Goal: Transaction & Acquisition: Purchase product/service

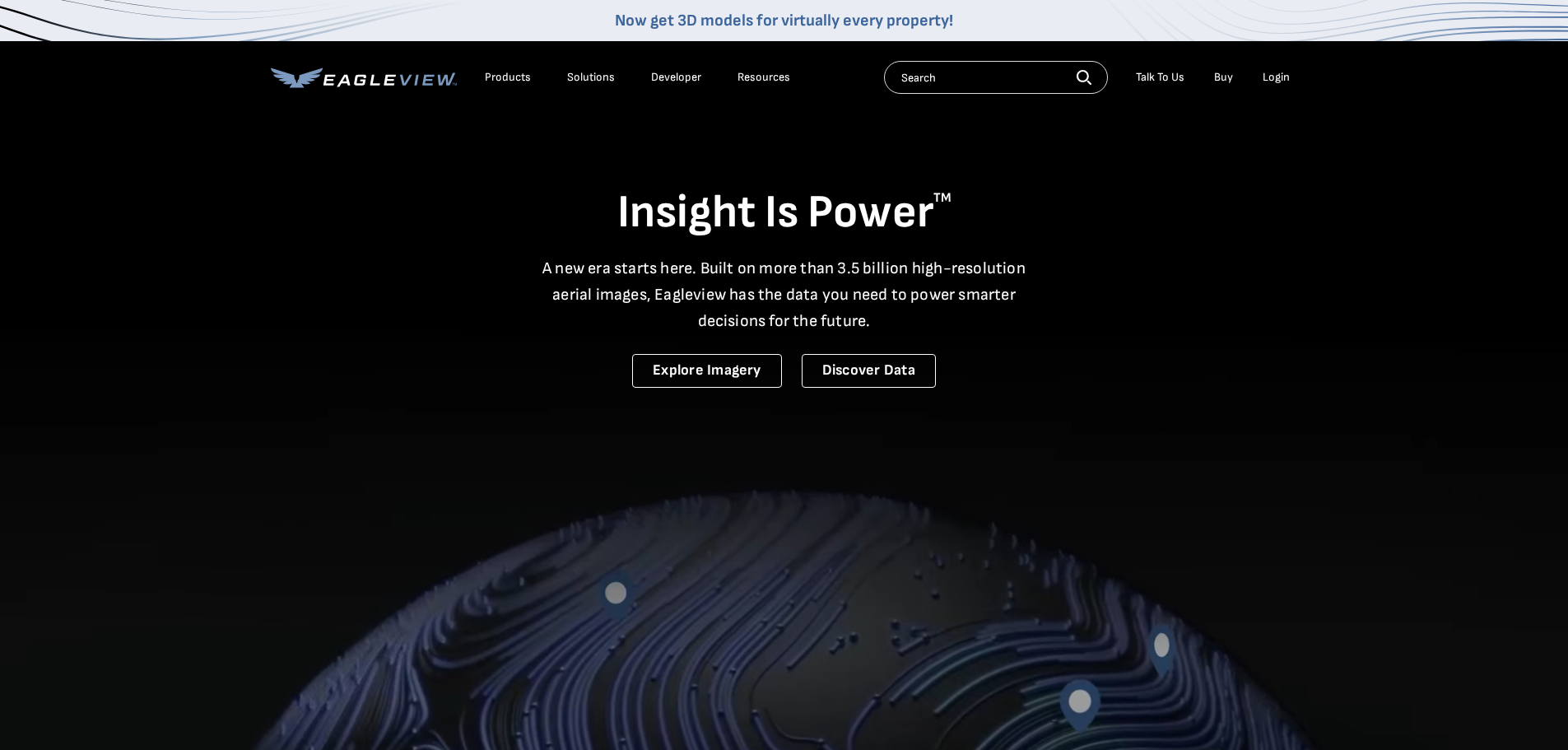
click at [1276, 78] on div "Login" at bounding box center [1276, 77] width 27 height 15
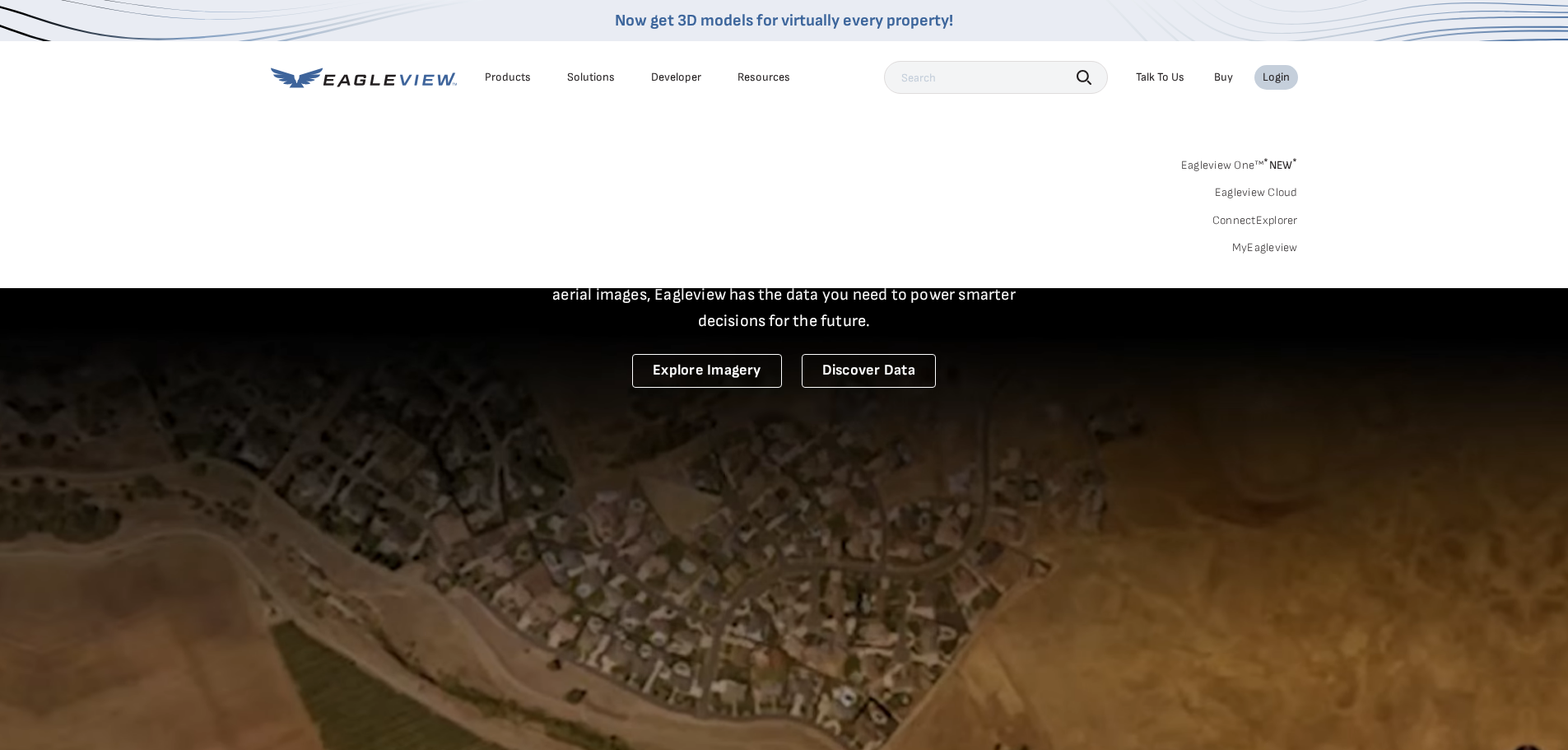
click at [1232, 259] on div "Search Products Our Product Areas Imagery 1-Inch GSD Aerial Imagery *" at bounding box center [784, 210] width 1568 height 155
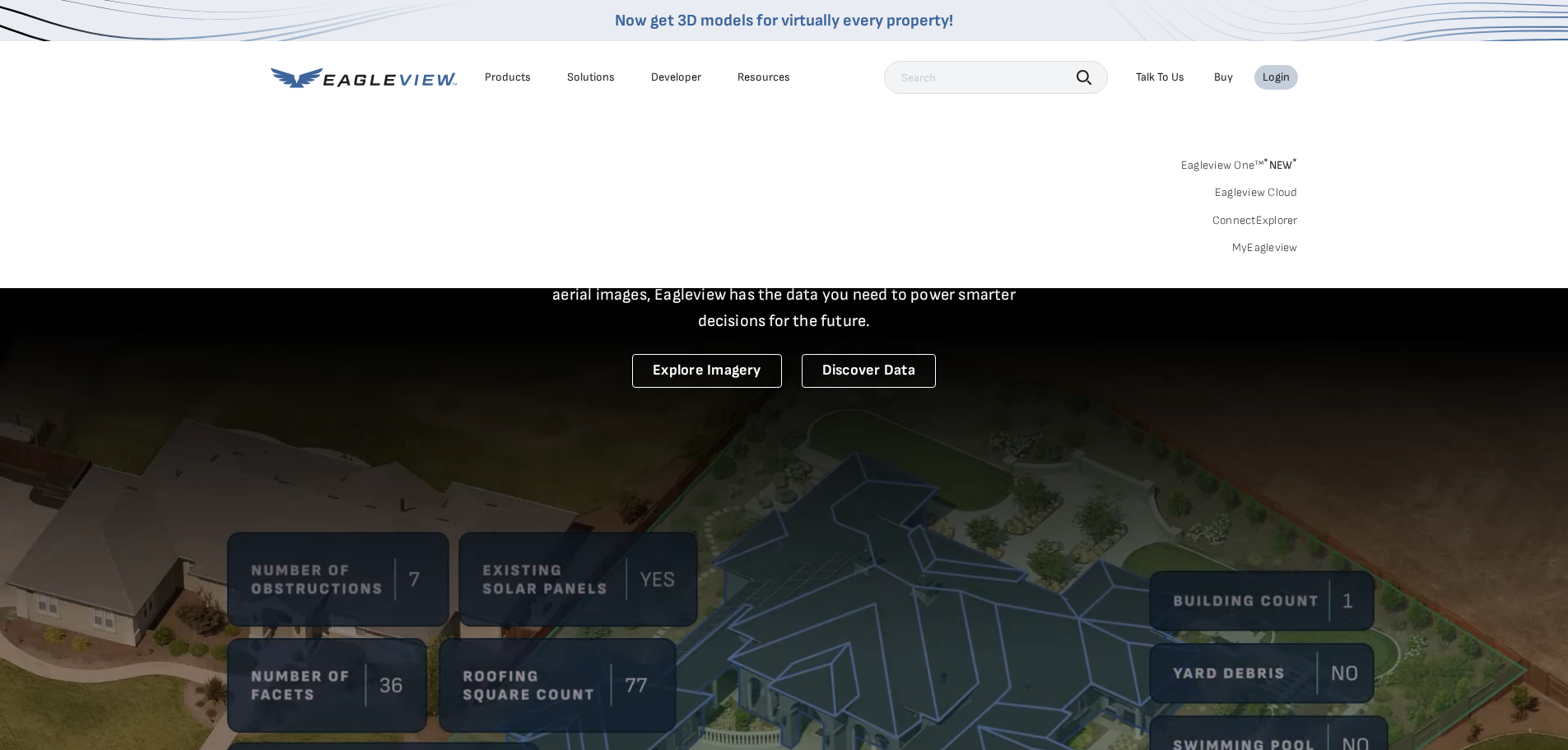
click at [1243, 252] on link "MyEagleview" at bounding box center [1265, 248] width 66 height 15
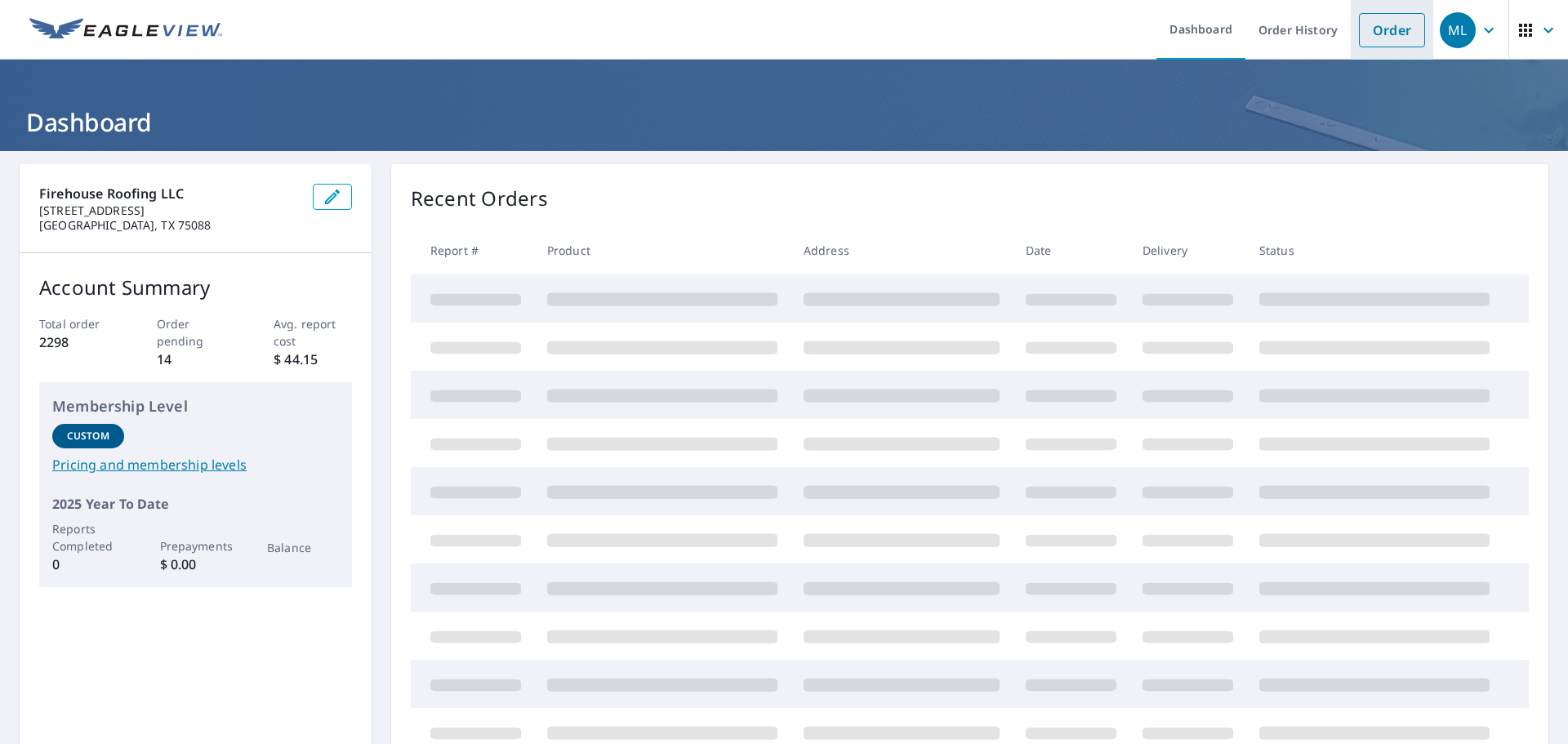
click at [1366, 21] on link "Order" at bounding box center [1392, 30] width 66 height 35
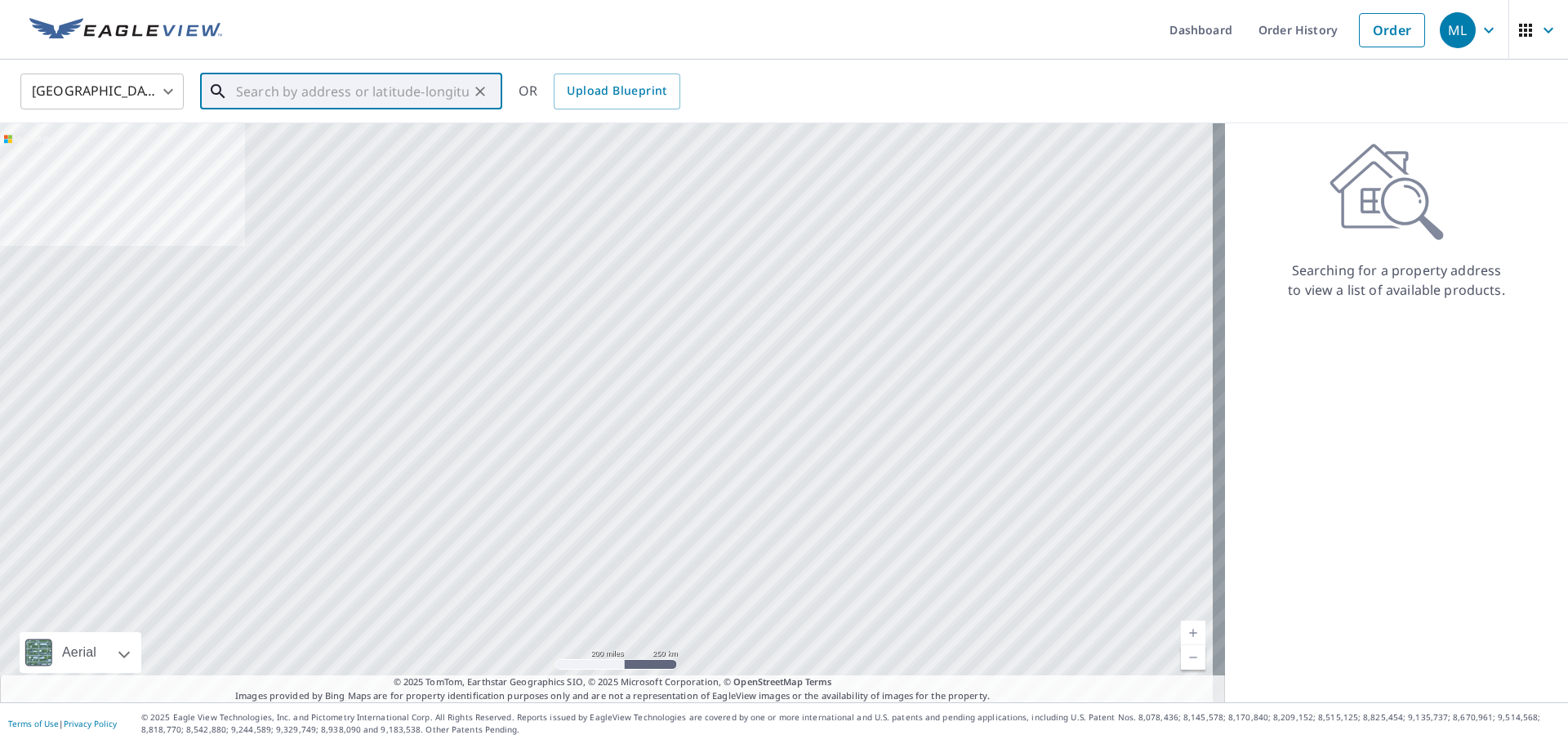
click at [307, 96] on input "text" at bounding box center [352, 91] width 233 height 46
paste input "1908 Meera Lane Mansfield, TX, 76063"
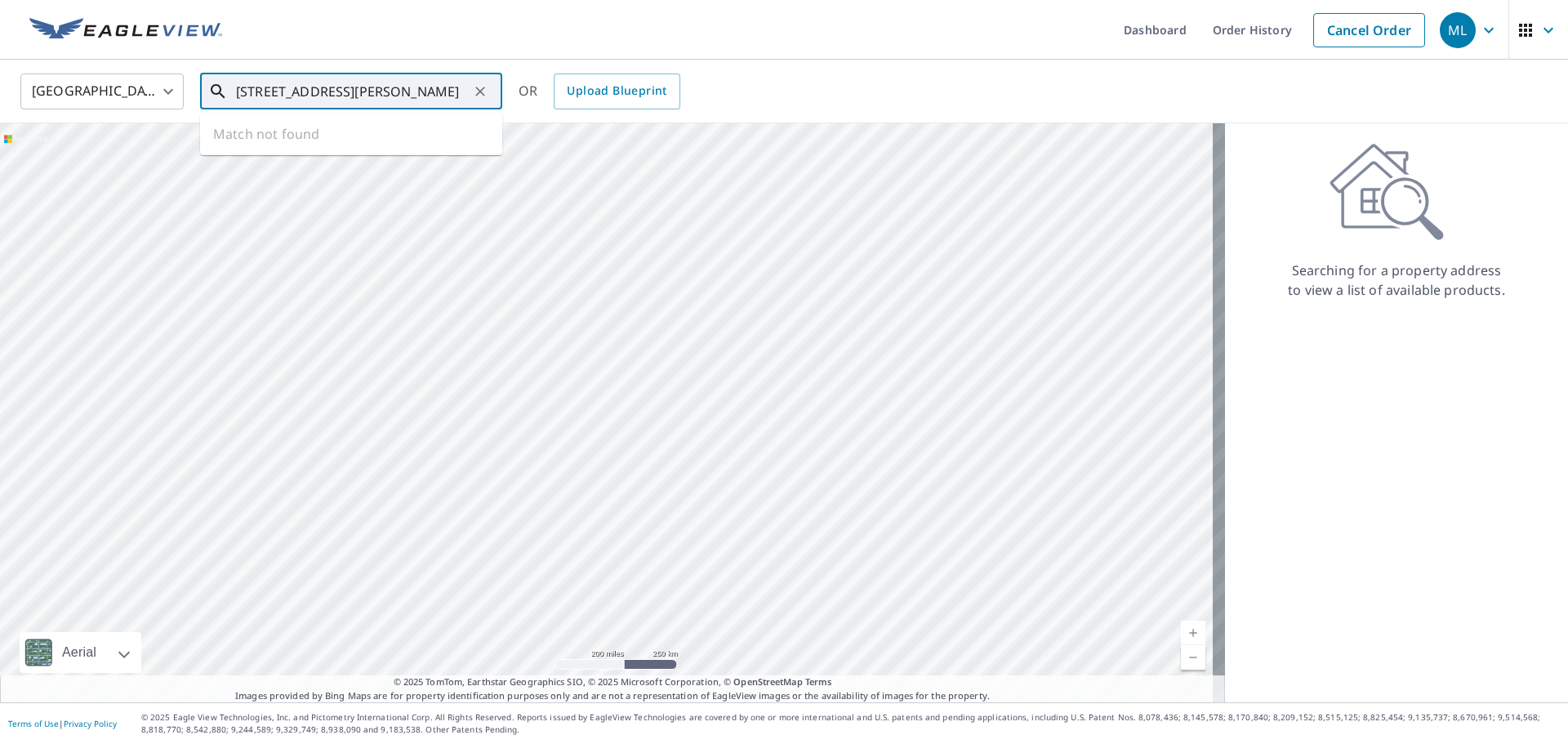
scroll to position [0, 7]
click at [347, 149] on p "Mansfield, TX 76063" at bounding box center [361, 156] width 256 height 16
type input "1908 Meera Ln Mansfield, TX 76063"
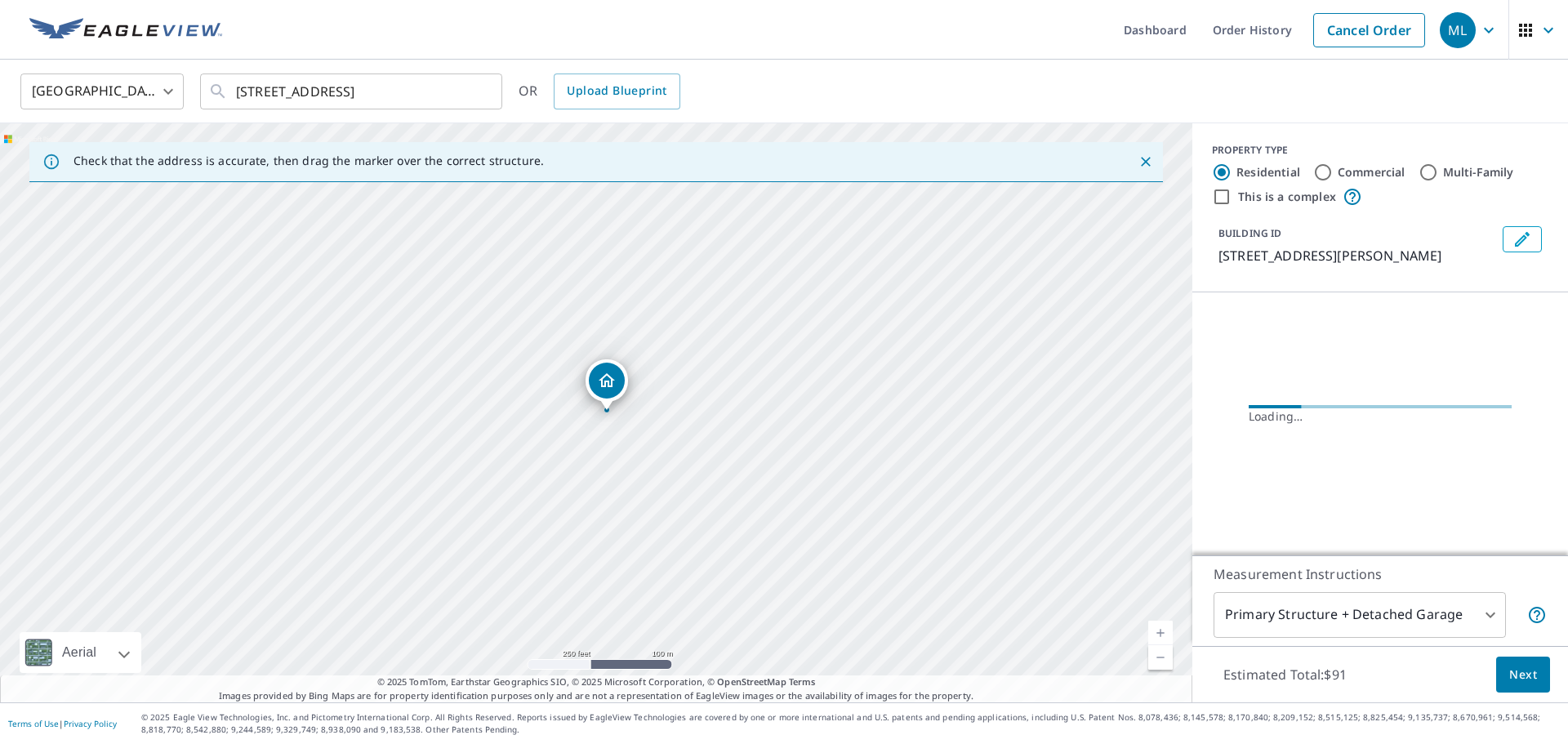
scroll to position [0, 0]
click at [1153, 631] on link "Current Level 17, Zoom In" at bounding box center [1161, 634] width 24 height 24
click at [1153, 631] on link "Current Level 17.929977661140356, Zoom In Disabled" at bounding box center [1161, 634] width 24 height 24
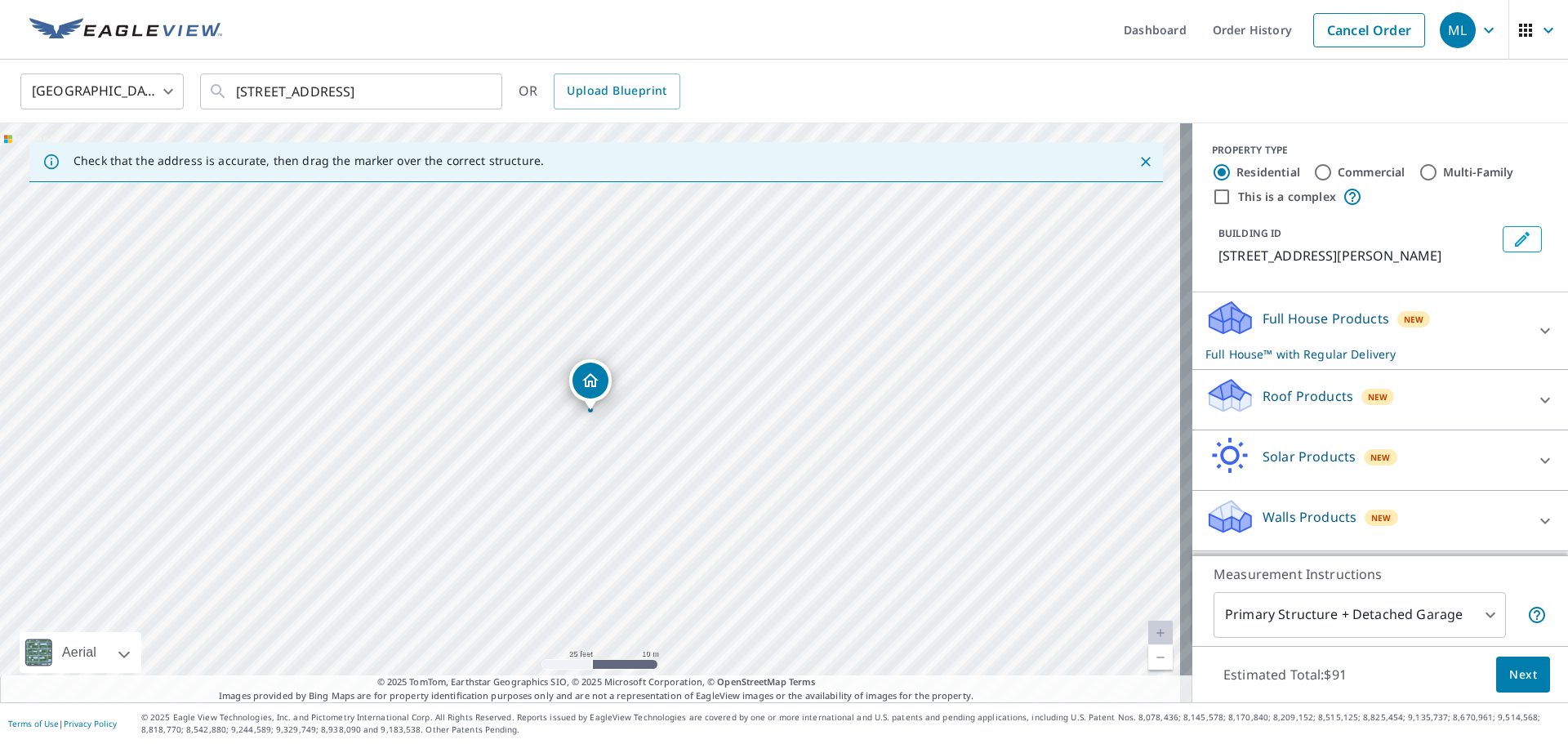
click at [1153, 631] on link "Current Level 20, Zoom In Disabled" at bounding box center [1161, 634] width 24 height 24
click at [1336, 399] on p "Roof Products" at bounding box center [1308, 396] width 91 height 20
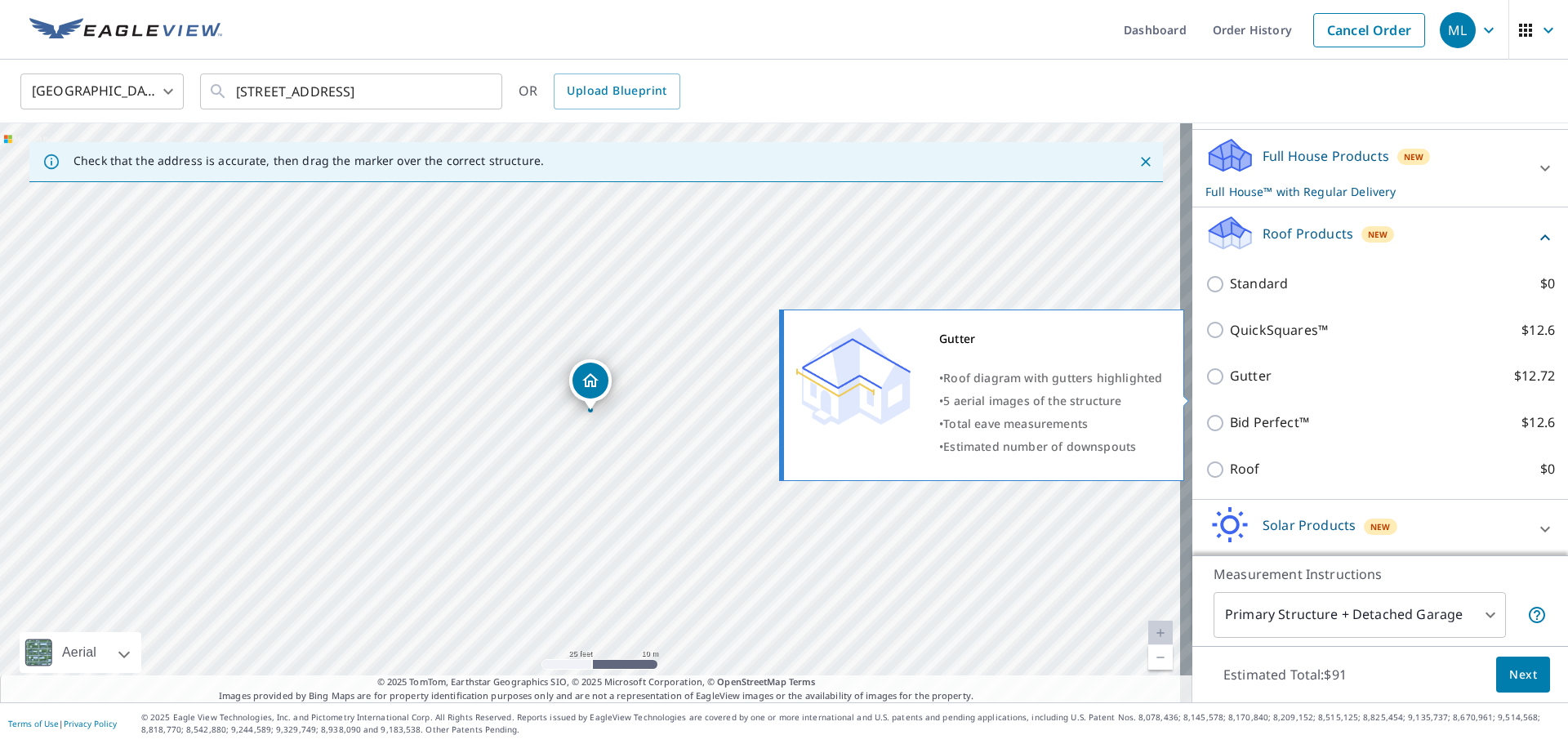
scroll to position [164, 0]
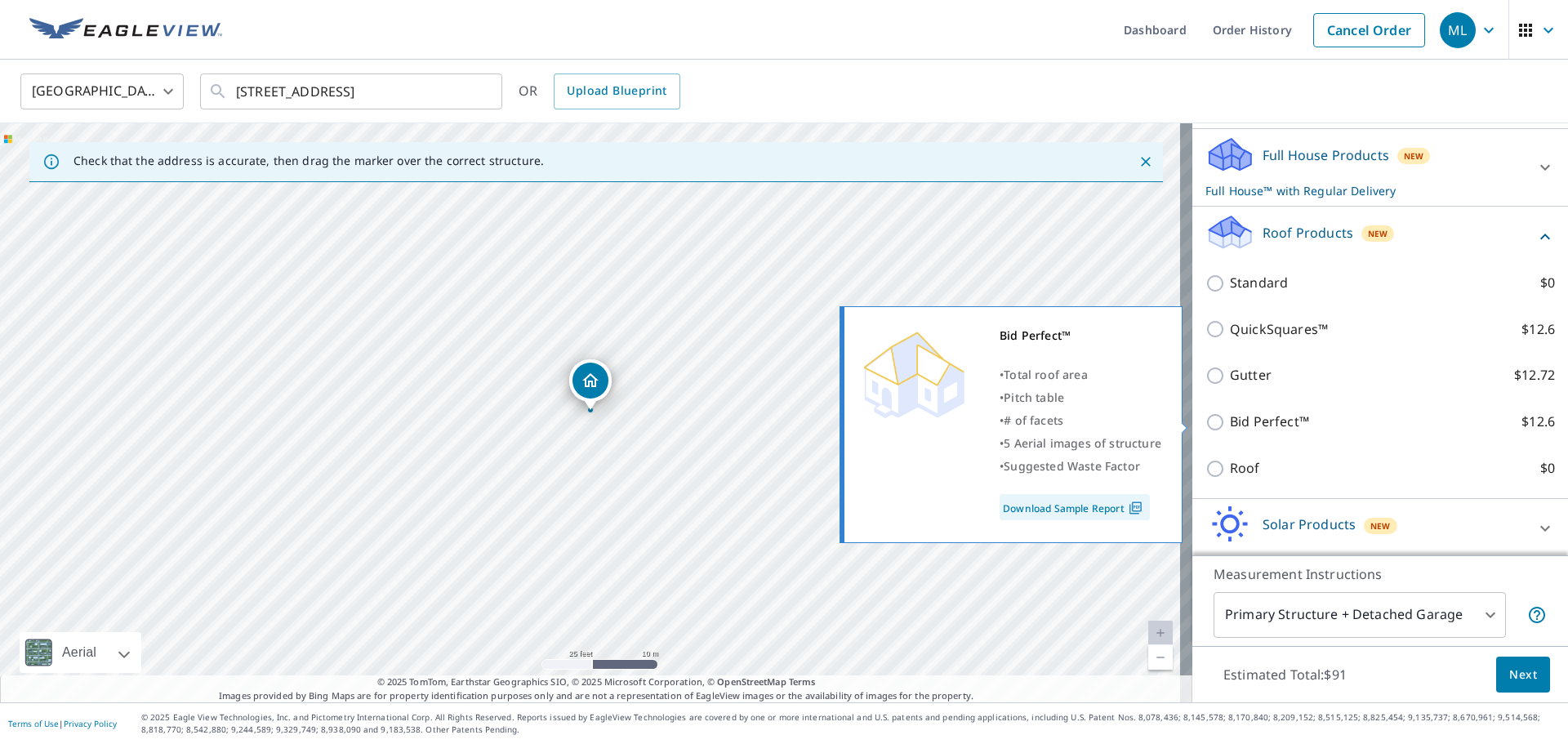
click at [1206, 427] on input "Bid Perfect™ $12.6" at bounding box center [1218, 422] width 24 height 20
checkbox input "true"
checkbox input "false"
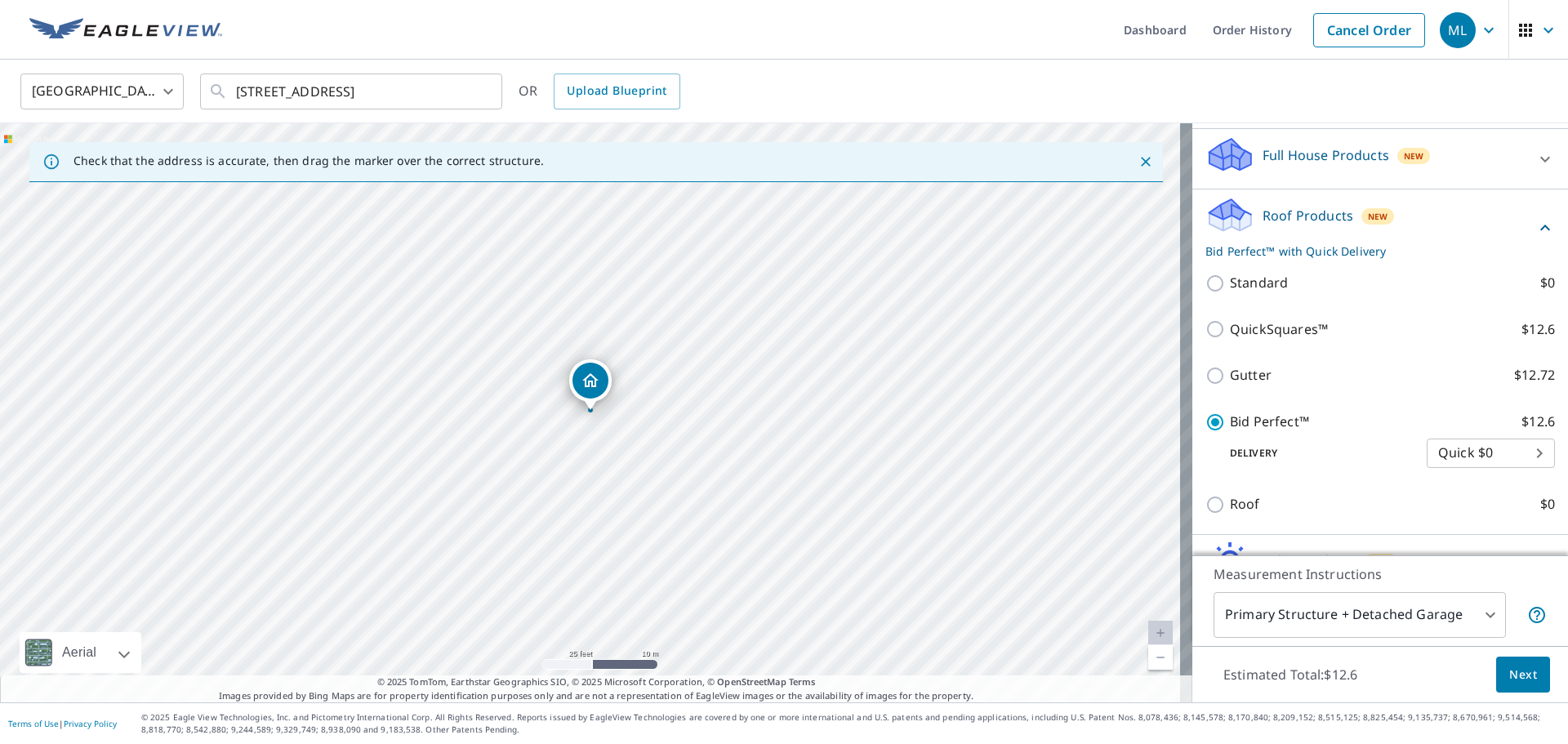
click at [1510, 683] on span "Next" at bounding box center [1524, 676] width 28 height 21
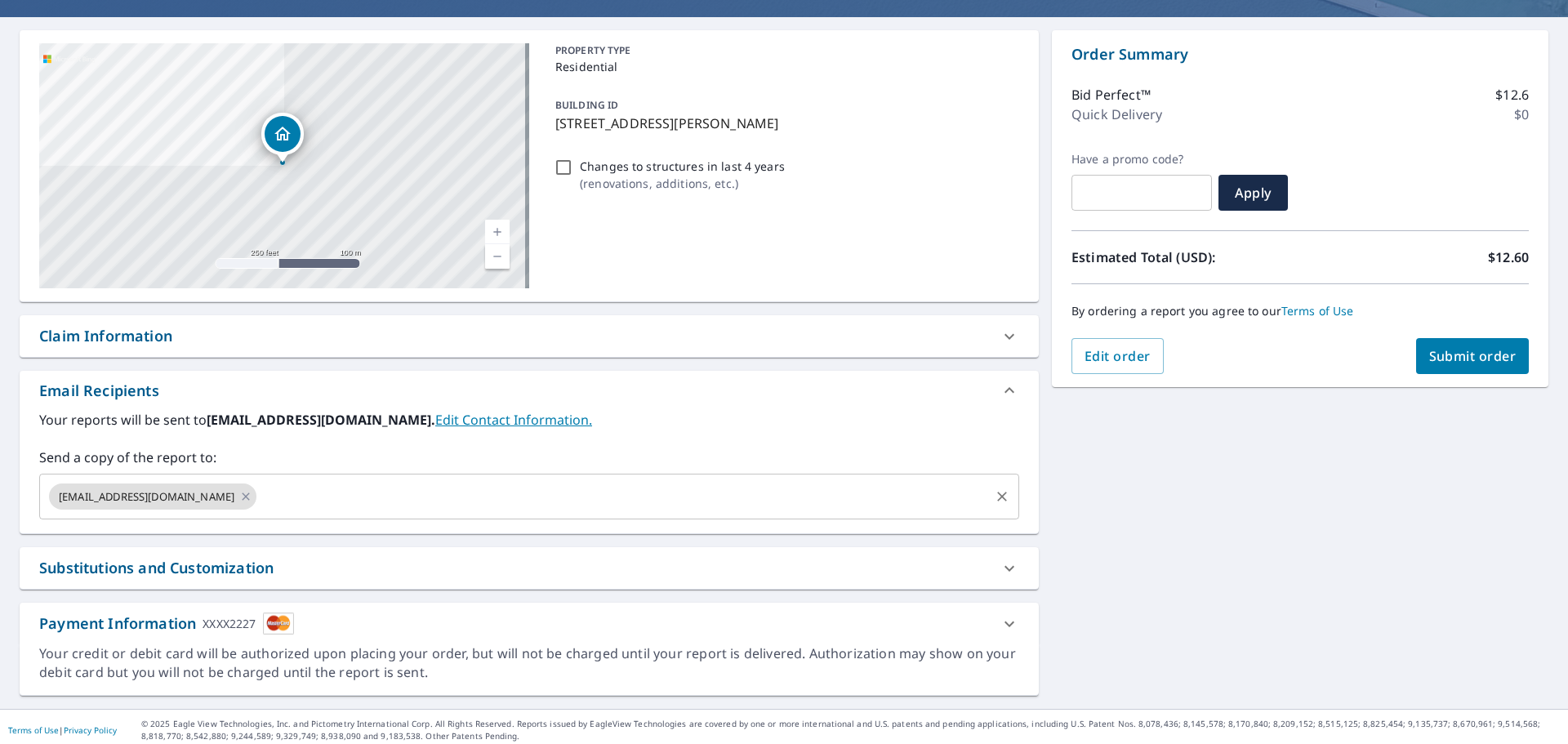
scroll to position [140, 0]
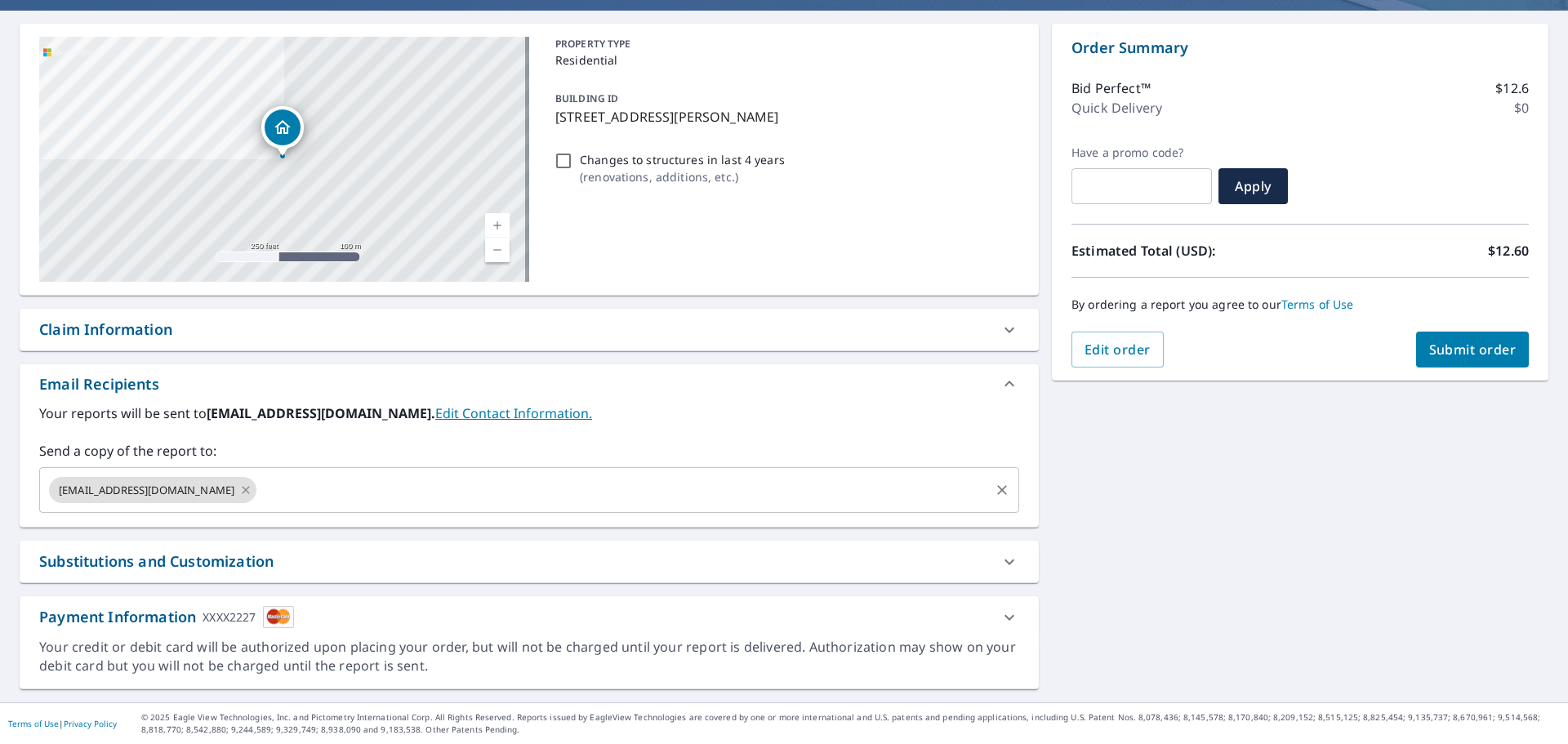
click at [242, 493] on icon at bounding box center [246, 490] width 7 height 7
checkbox input "true"
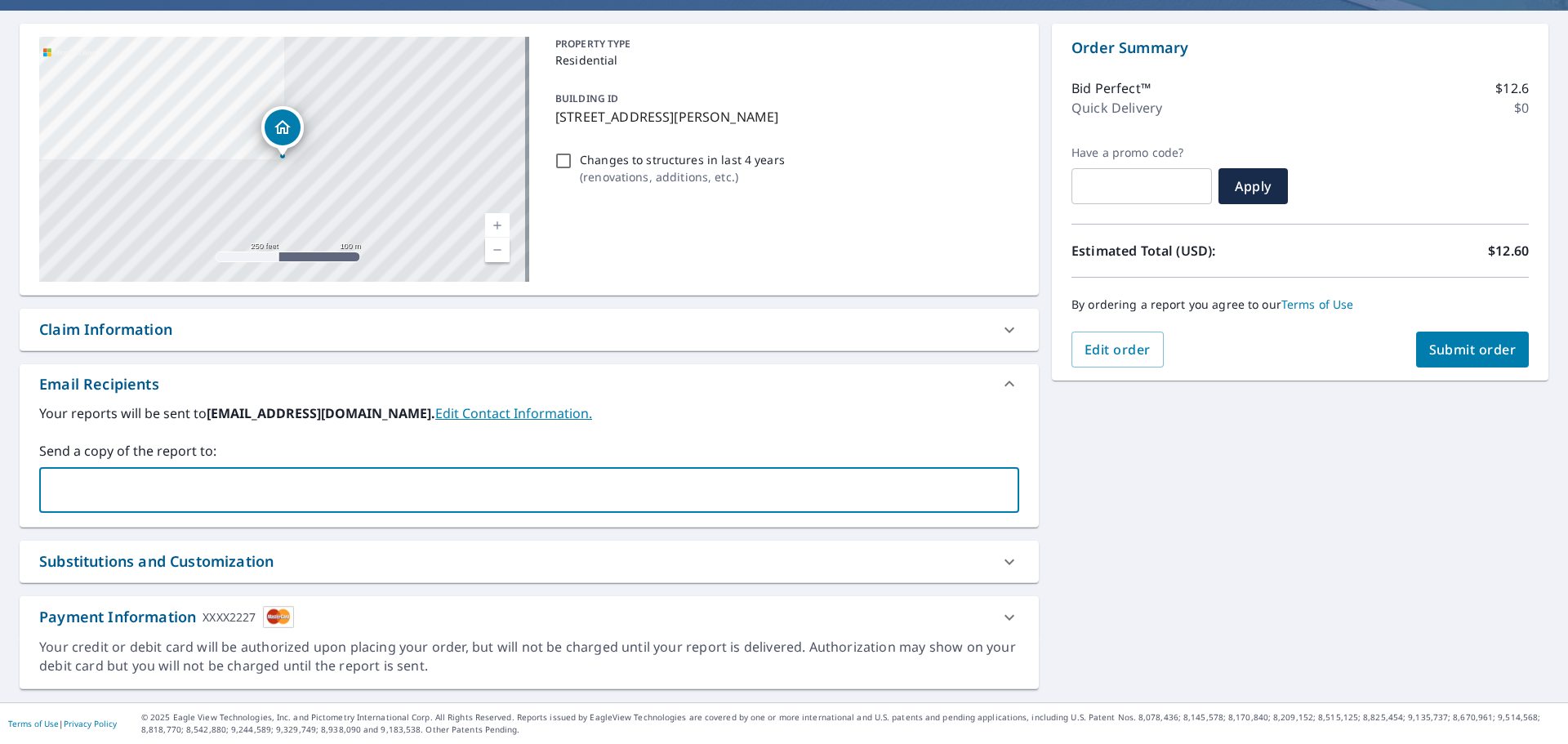
click at [199, 493] on input "text" at bounding box center [517, 489] width 941 height 31
type input "alex@callfirehouse.com"
click at [1430, 350] on span "Submit order" at bounding box center [1473, 349] width 87 height 18
checkbox input "true"
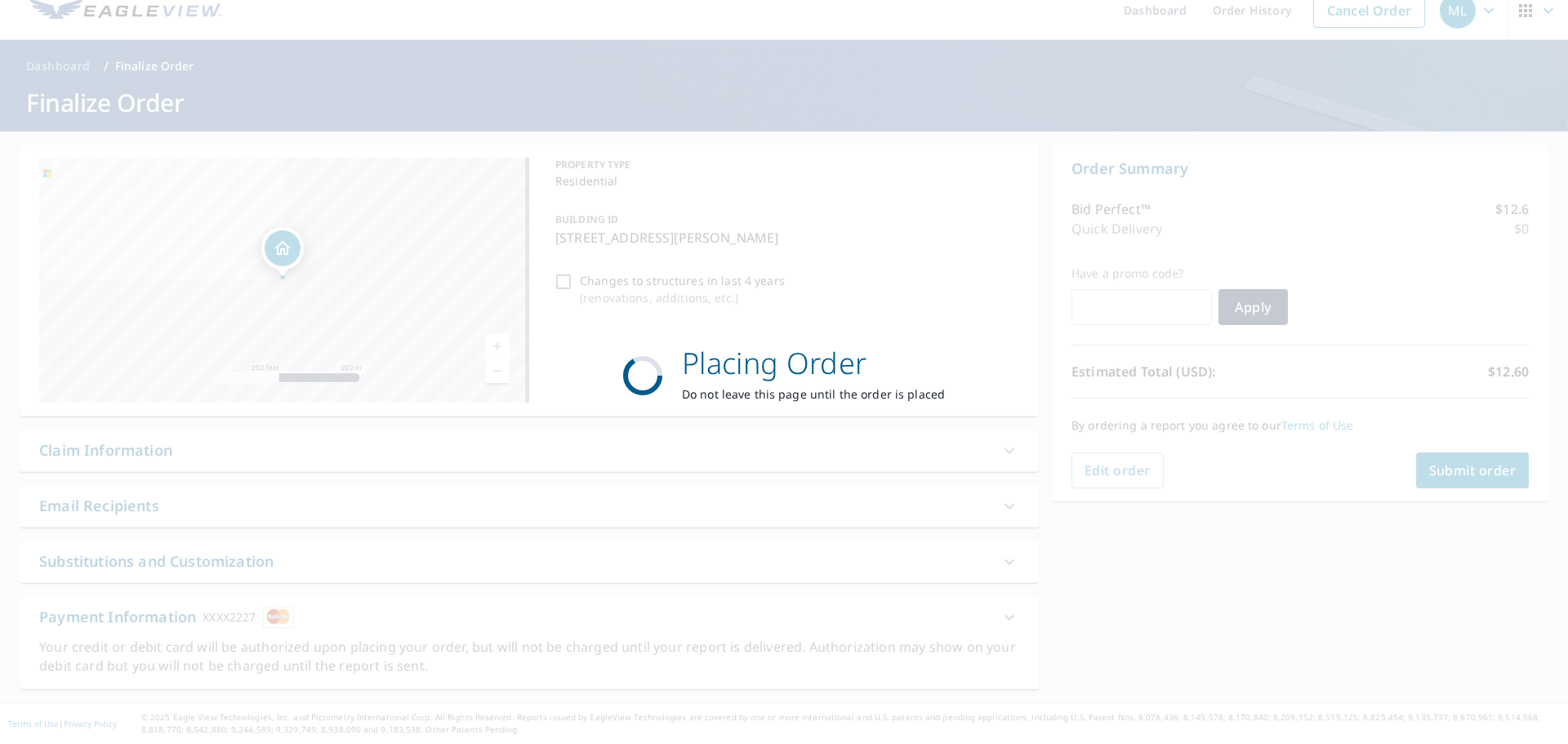
scroll to position [20, 0]
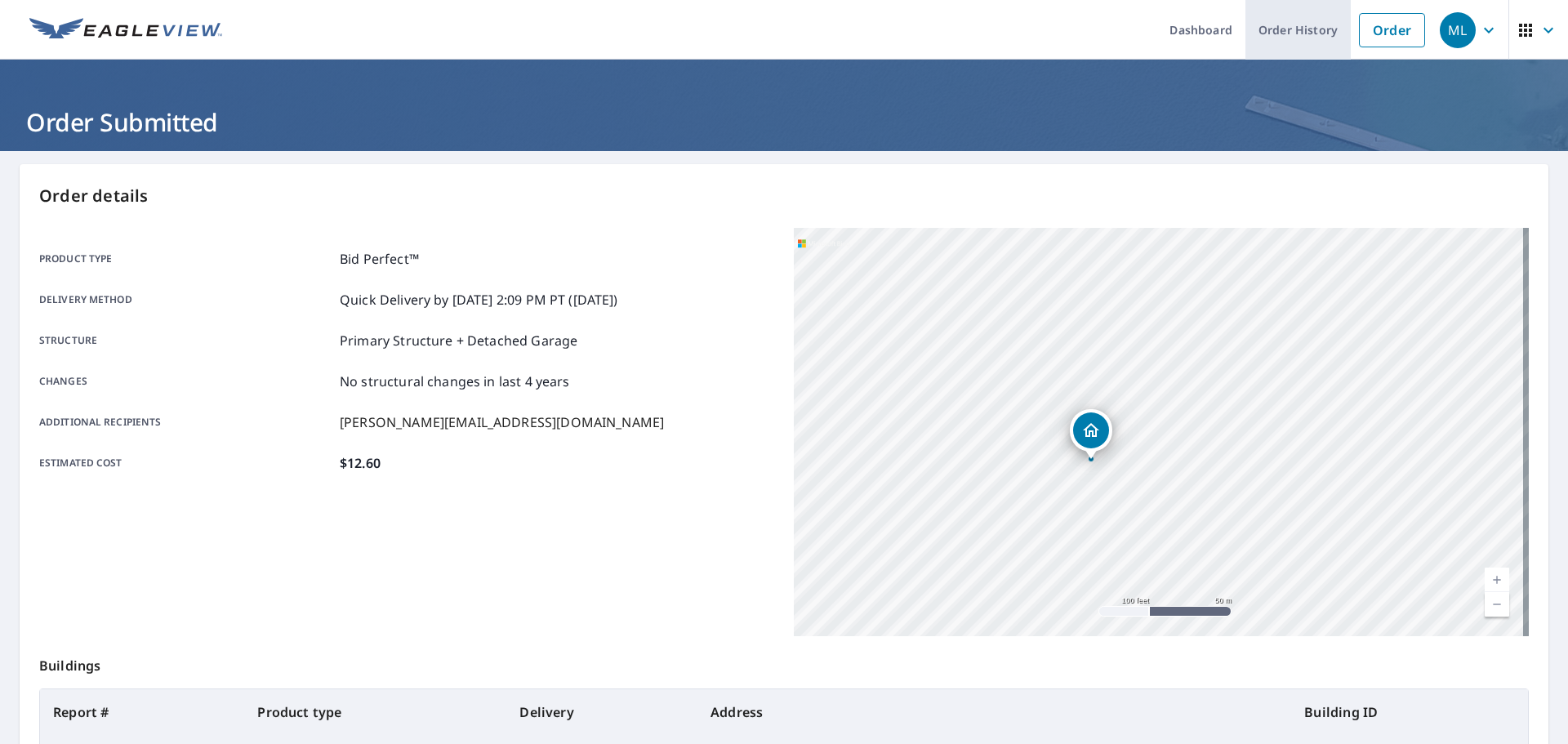
click at [1295, 30] on link "Order History" at bounding box center [1299, 30] width 106 height 60
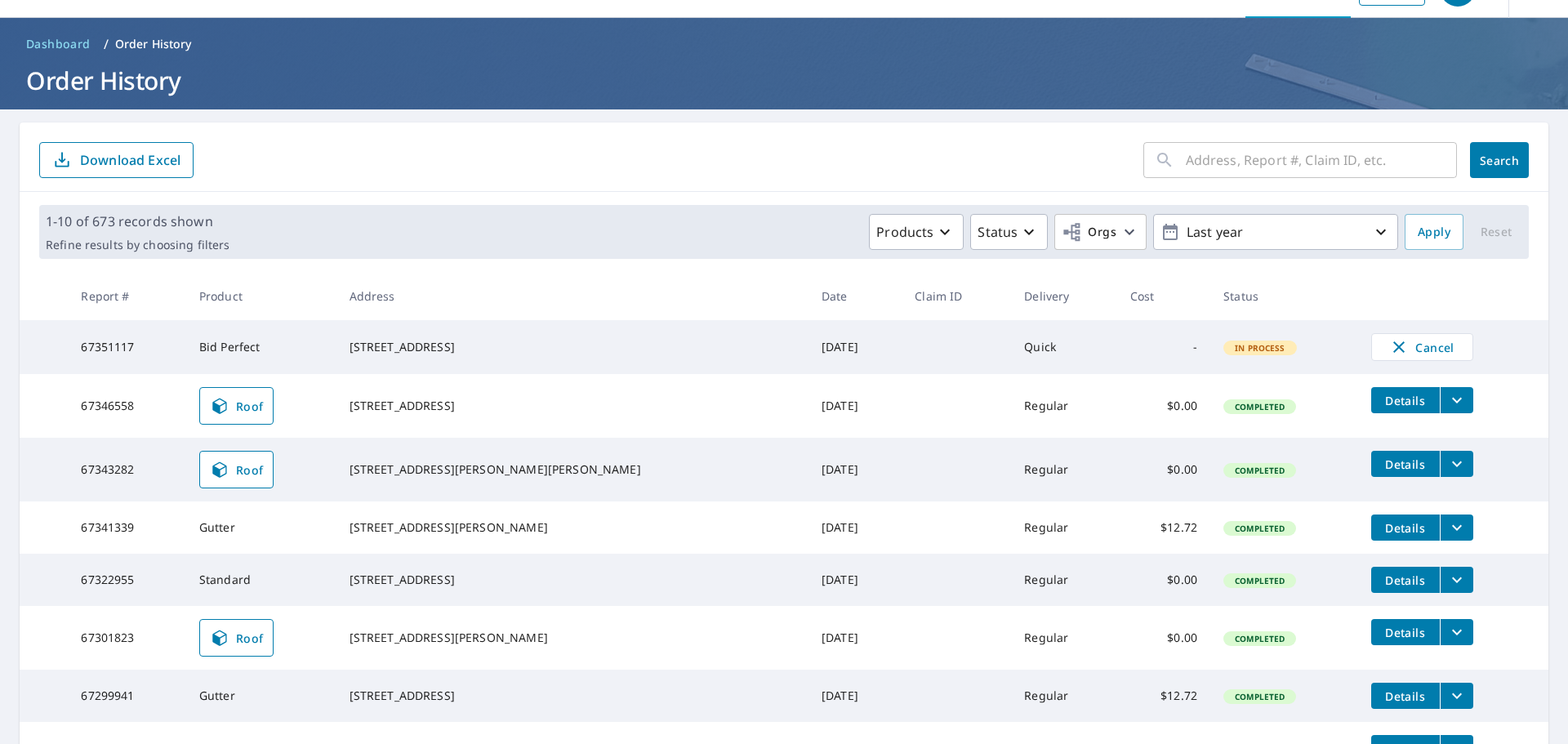
scroll to position [81, 0]
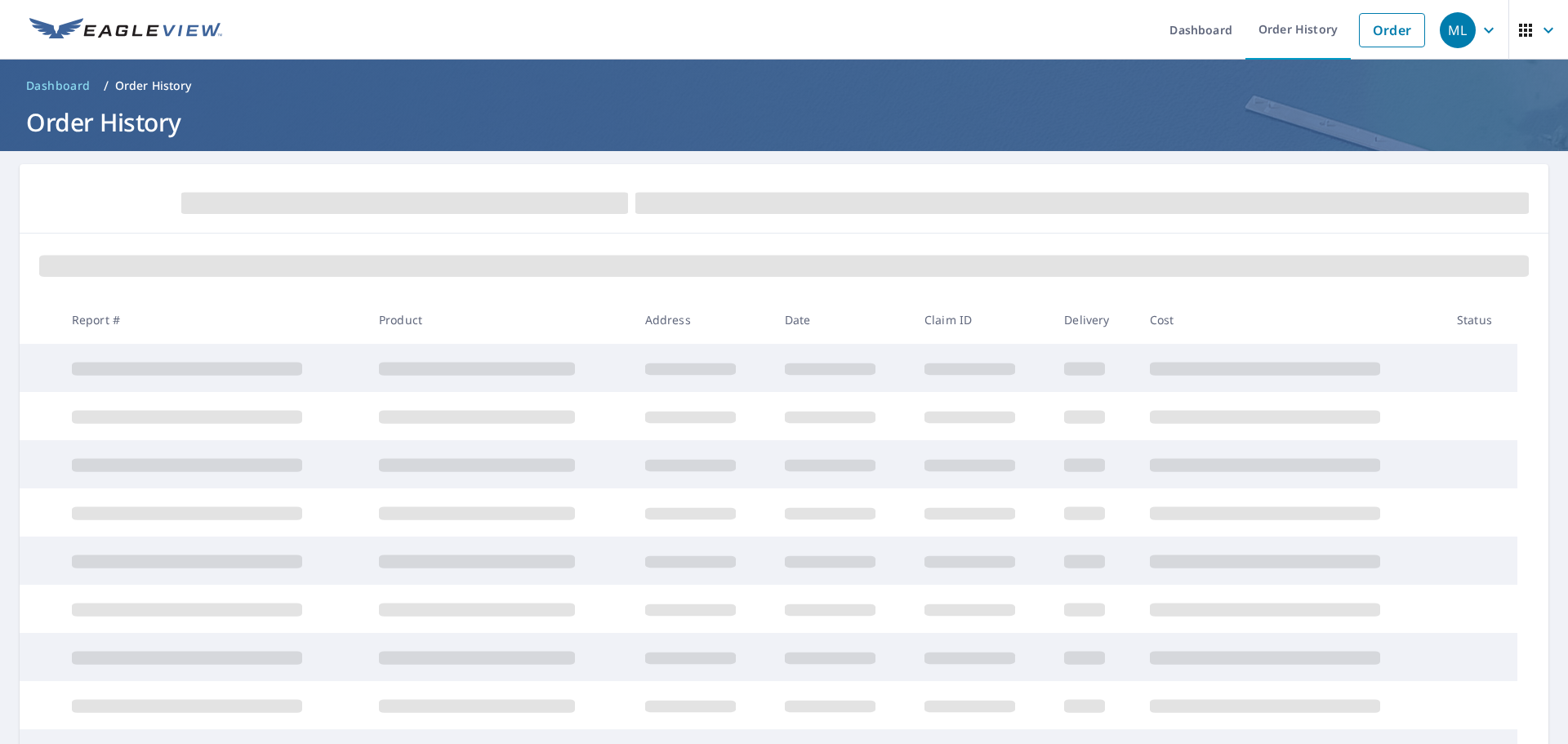
scroll to position [81, 0]
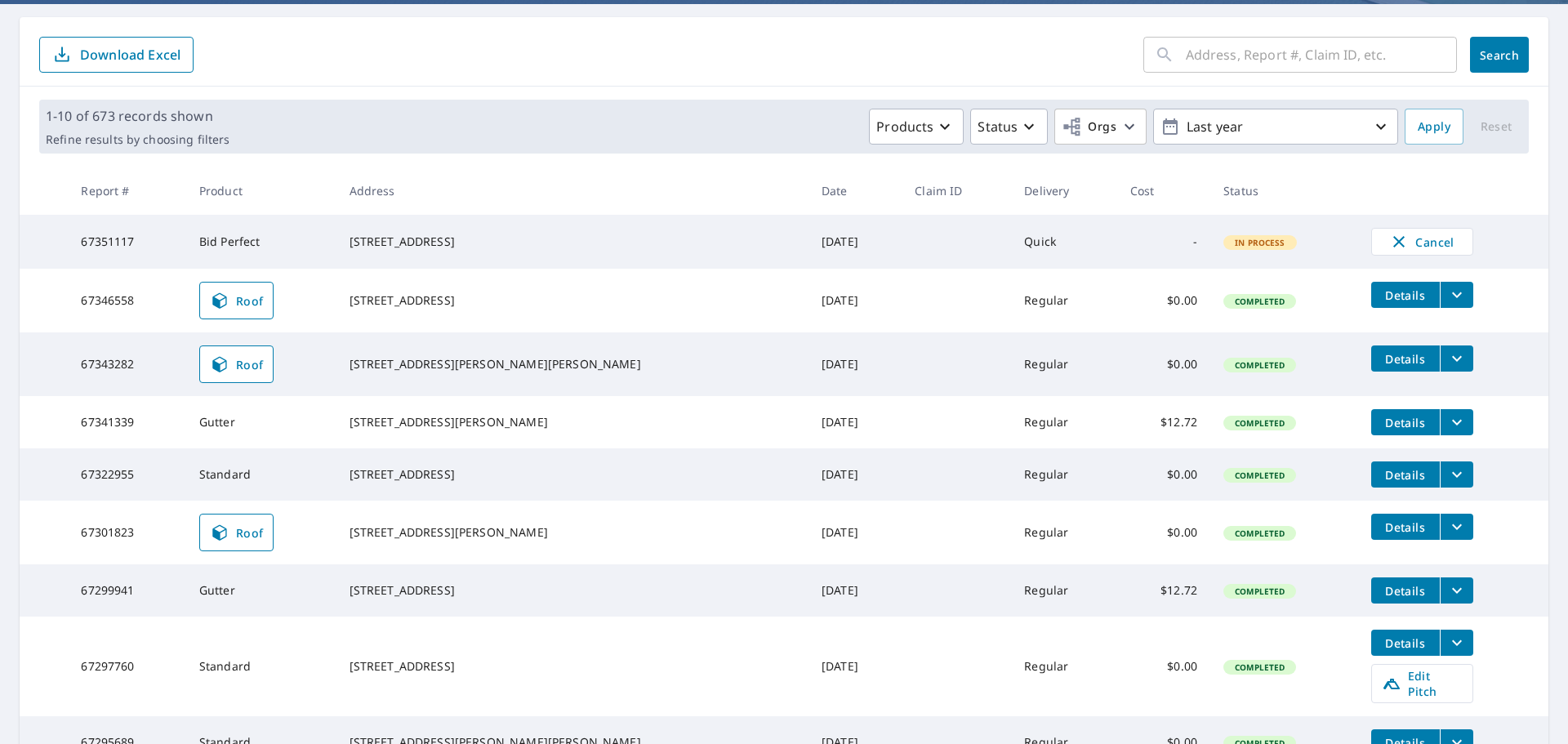
scroll to position [38, 0]
